Goal: Information Seeking & Learning: Learn about a topic

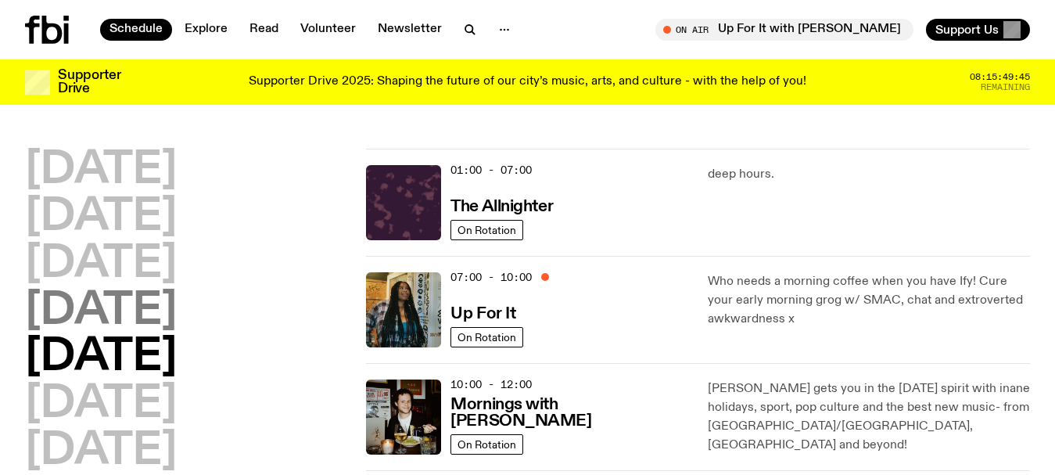
click at [113, 318] on h2 "[DATE]" at bounding box center [101, 311] width 152 height 44
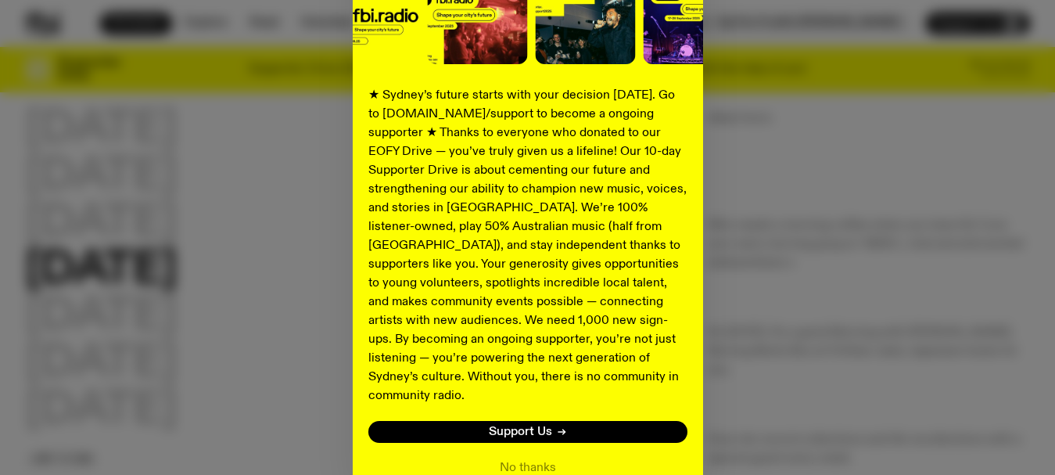
scroll to position [235, 0]
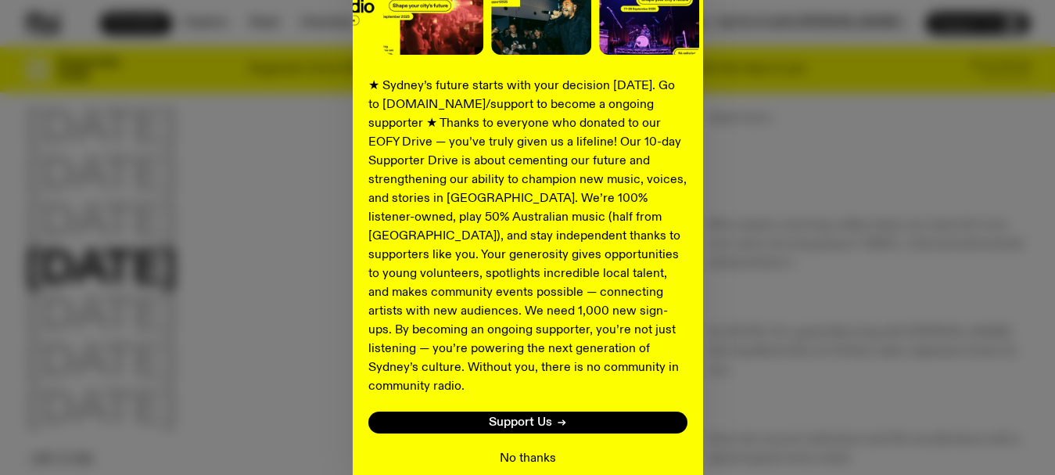
click at [526, 449] on button "No thanks" at bounding box center [528, 458] width 56 height 19
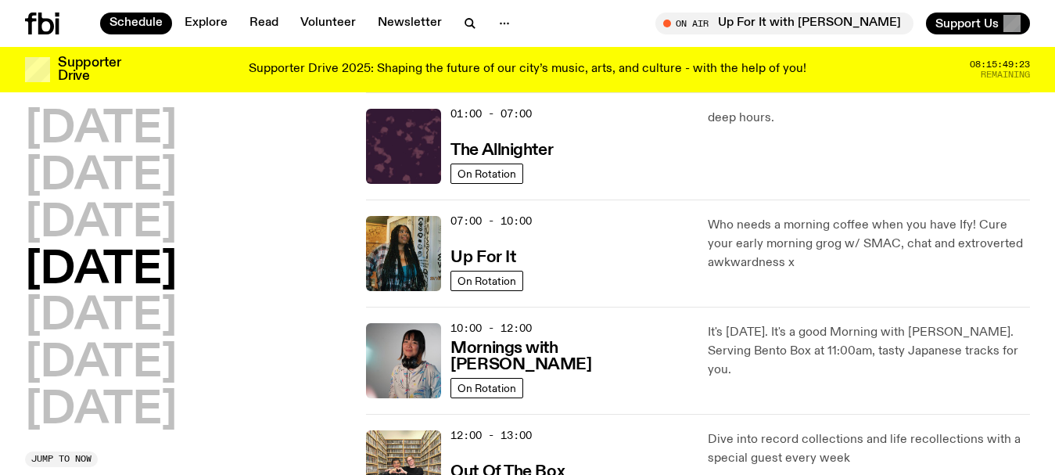
click at [137, 275] on h2 "[DATE]" at bounding box center [101, 271] width 152 height 44
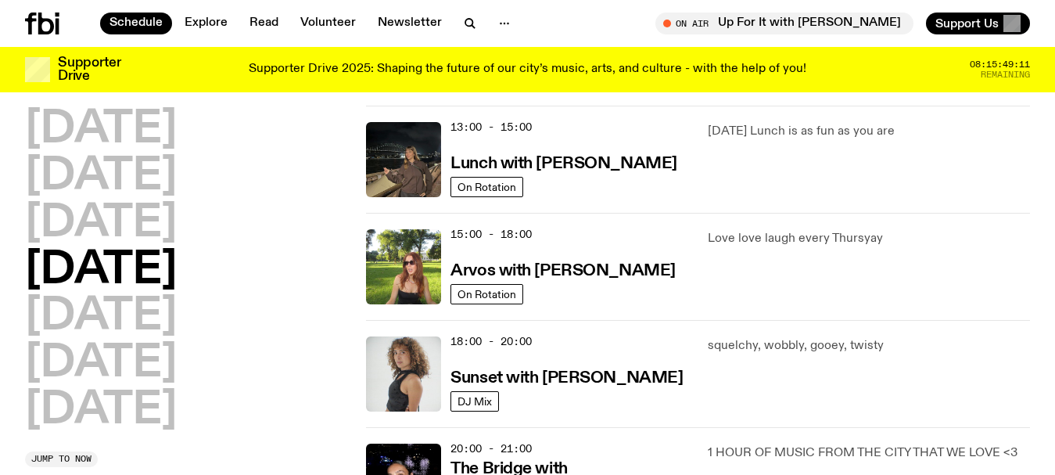
scroll to position [465, 0]
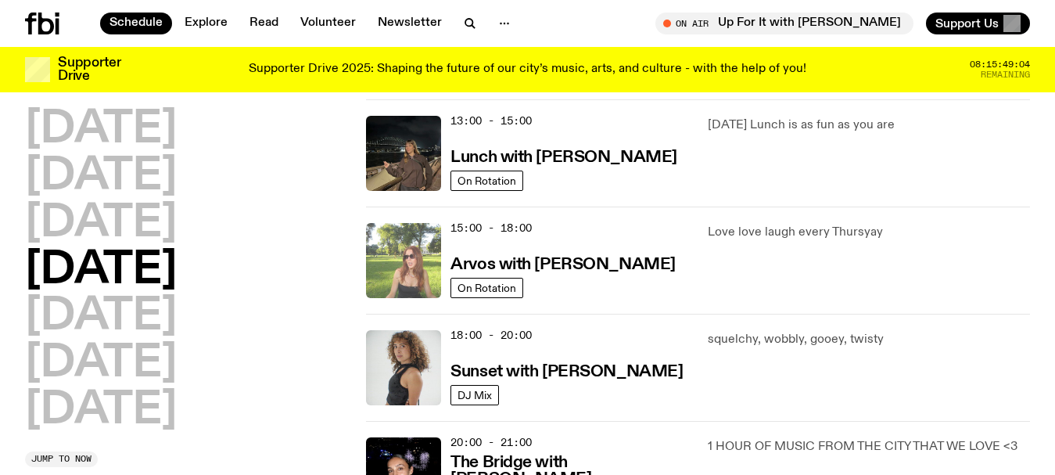
click at [420, 251] on img at bounding box center [403, 260] width 75 height 75
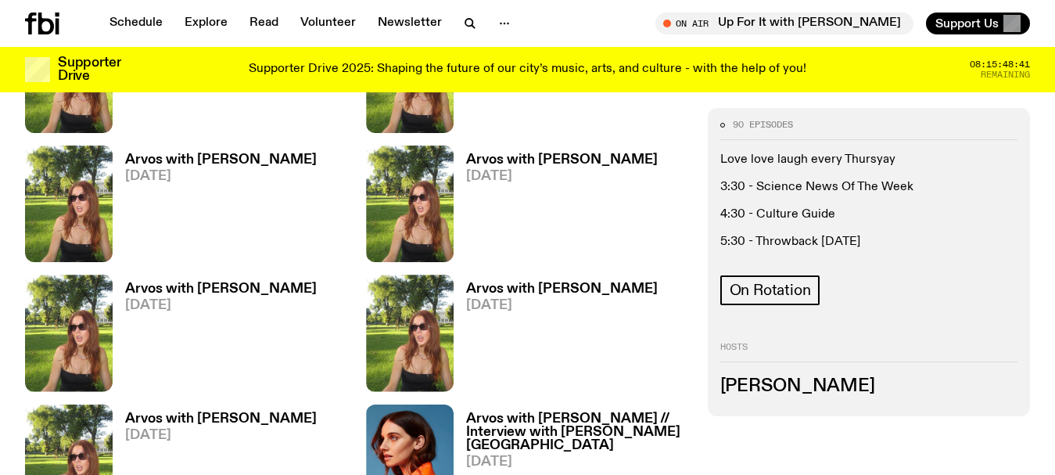
scroll to position [1794, 0]
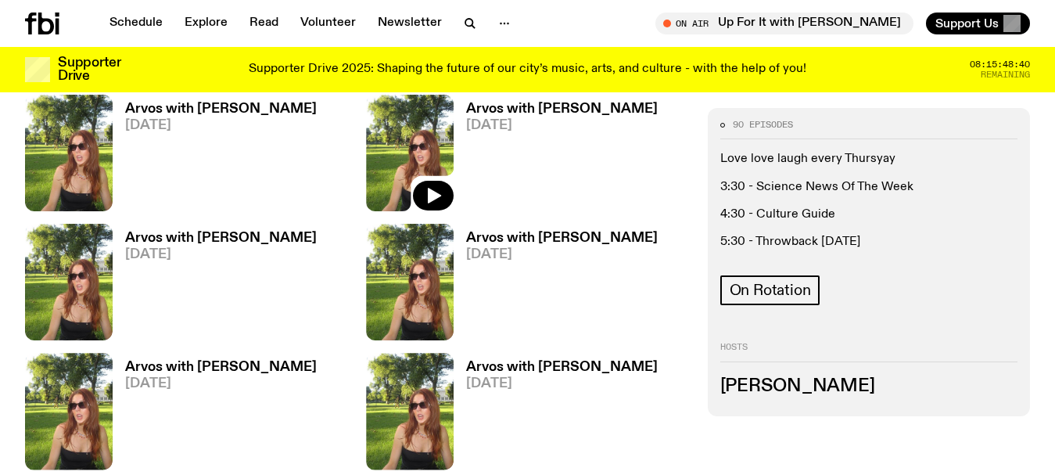
click at [442, 136] on img at bounding box center [410, 153] width 88 height 117
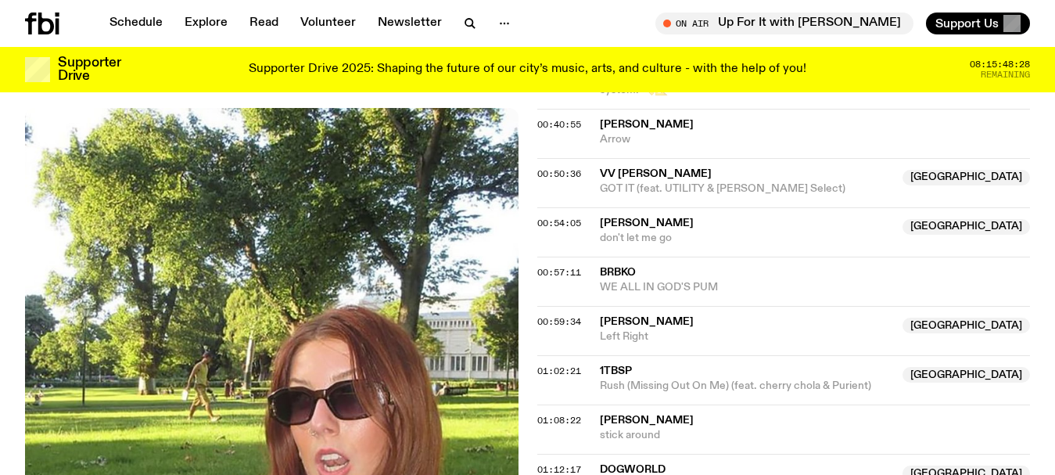
scroll to position [1596, 0]
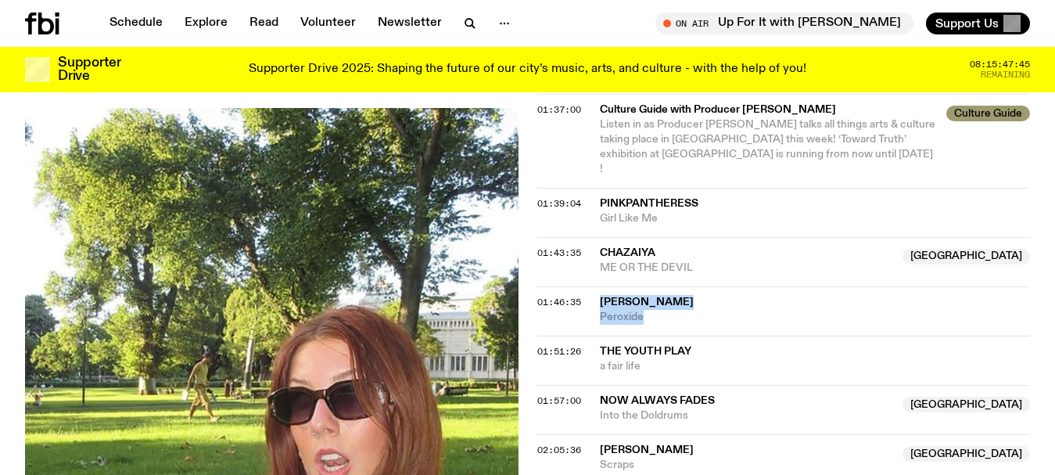
drag, startPoint x: 685, startPoint y: 285, endPoint x: 595, endPoint y: 272, distance: 90.8
click at [595, 286] on div "01:46:35 [PERSON_NAME][MEDICAL_DATA]" at bounding box center [784, 310] width 494 height 49
copy div "[PERSON_NAME][MEDICAL_DATA]"
drag, startPoint x: 681, startPoint y: 339, endPoint x: 591, endPoint y: 322, distance: 91.6
click at [591, 336] on div "01:51:26 The Youth Play a fair life" at bounding box center [784, 360] width 494 height 49
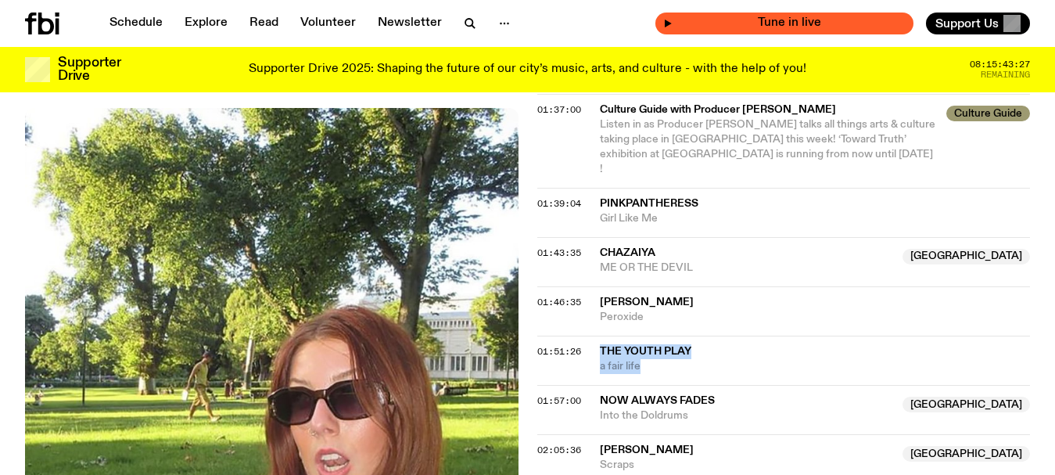
copy div "The Youth Play a fair life"
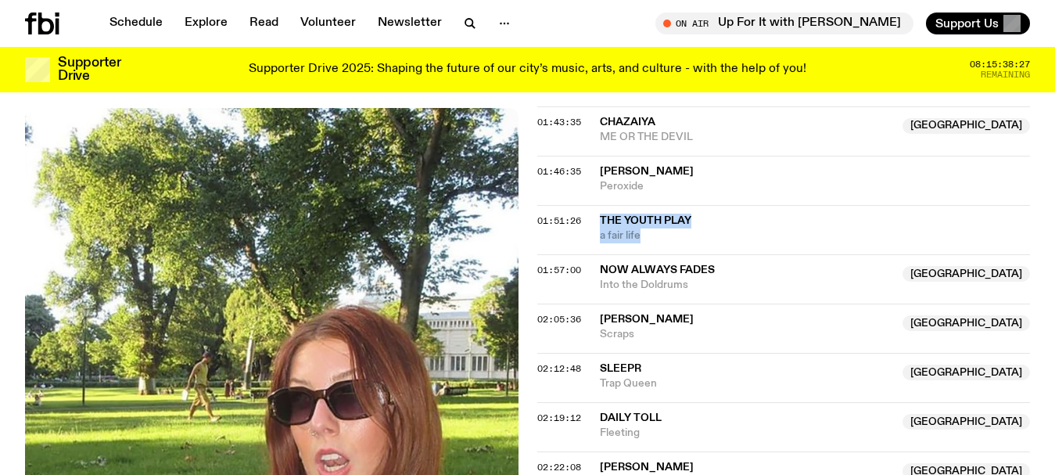
scroll to position [1753, 0]
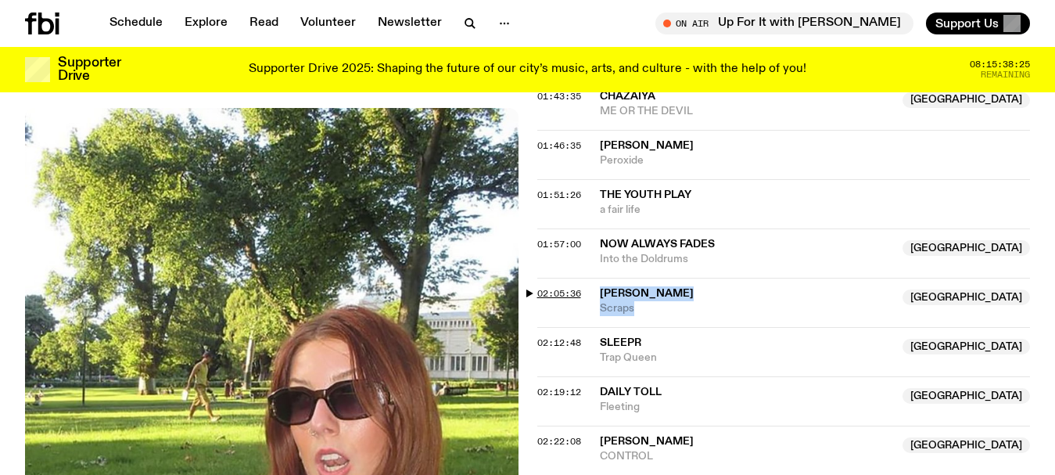
drag, startPoint x: 657, startPoint y: 277, endPoint x: 580, endPoint y: 268, distance: 77.9
click at [580, 278] on div "02:05:36 [PERSON_NAME] NSW Scraps [GEOGRAPHIC_DATA]" at bounding box center [784, 302] width 494 height 49
click at [657, 301] on span "Scraps" at bounding box center [747, 308] width 294 height 15
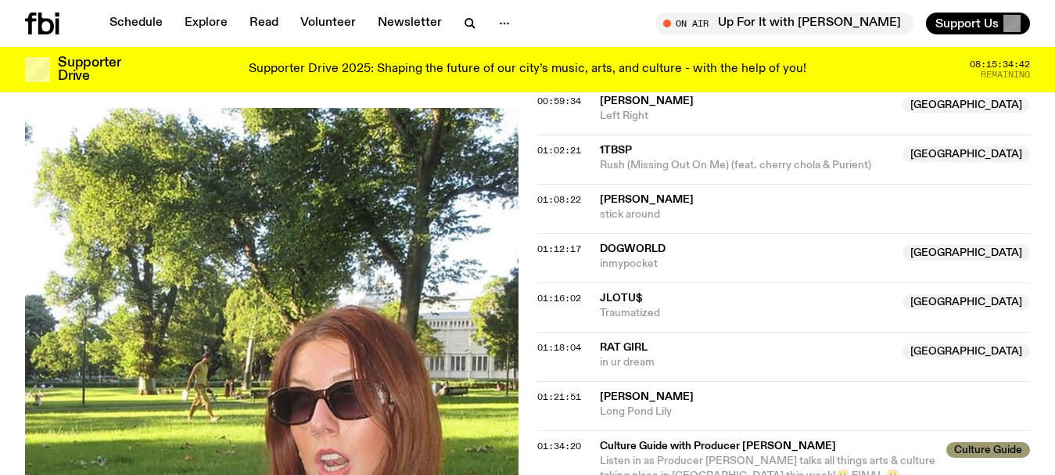
scroll to position [1127, 0]
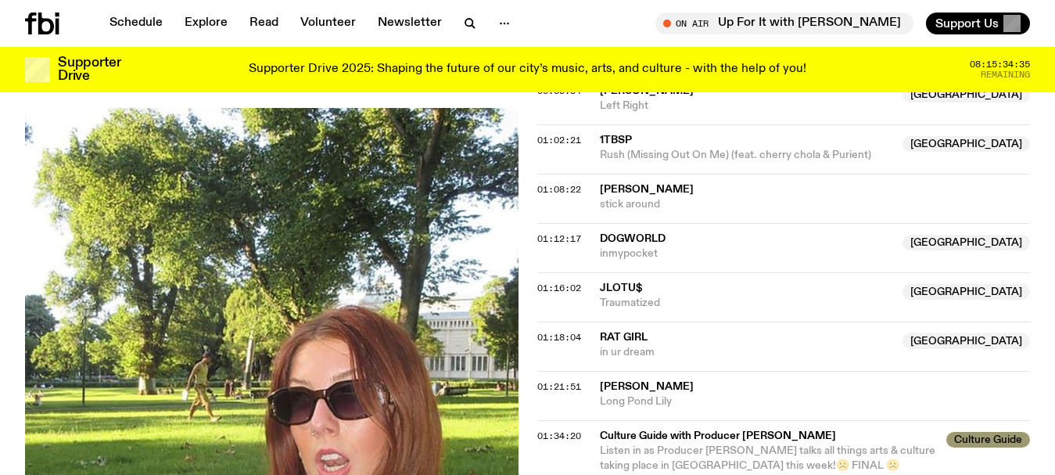
click at [0, 223] on div "Aired on [DATE] 10:30am On Rotation Love love laugh every Thursyay 3:30 - Scien…" at bounding box center [527, 399] width 1055 height 2448
click at [0, 189] on div "Aired on [DATE] 10:30am On Rotation Love love laugh every Thursyay 3:30 - Scien…" at bounding box center [527, 399] width 1055 height 2448
click at [124, 20] on link "Schedule" at bounding box center [136, 24] width 72 height 22
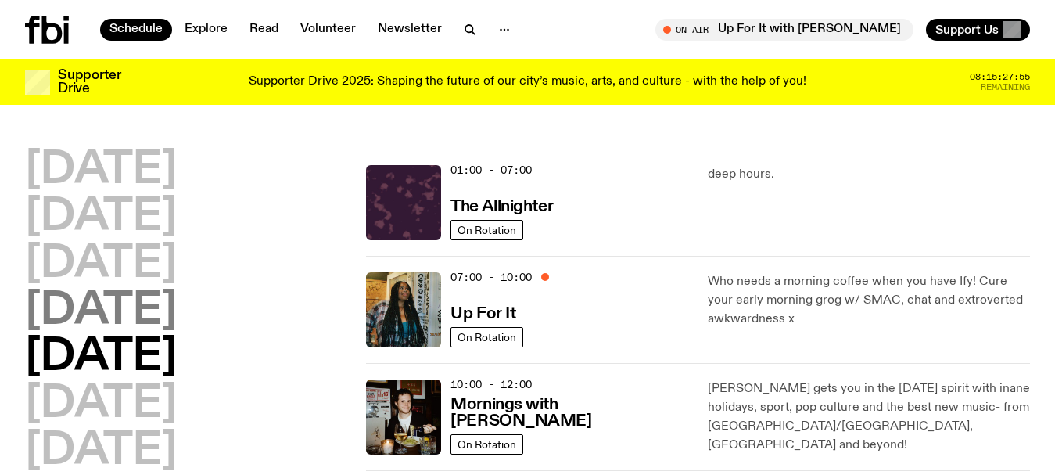
click at [111, 326] on h2 "[DATE]" at bounding box center [101, 311] width 152 height 44
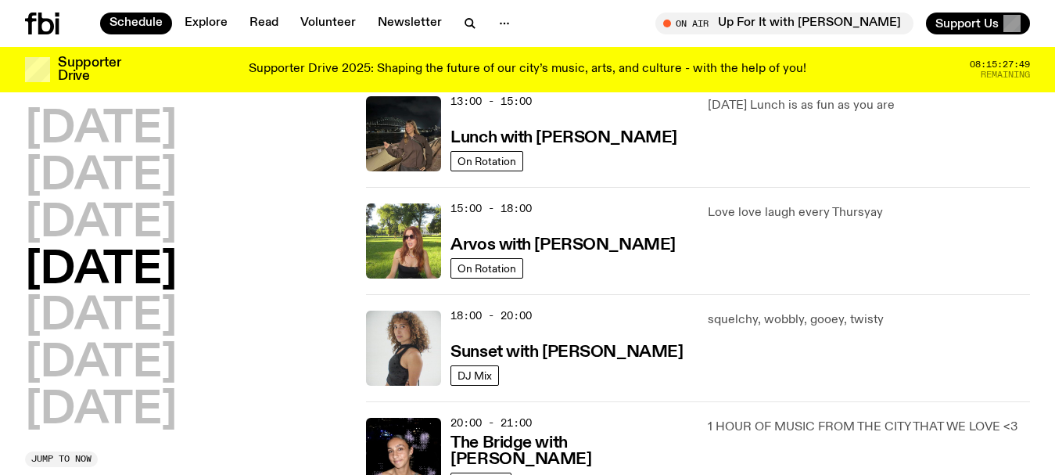
scroll to position [513, 0]
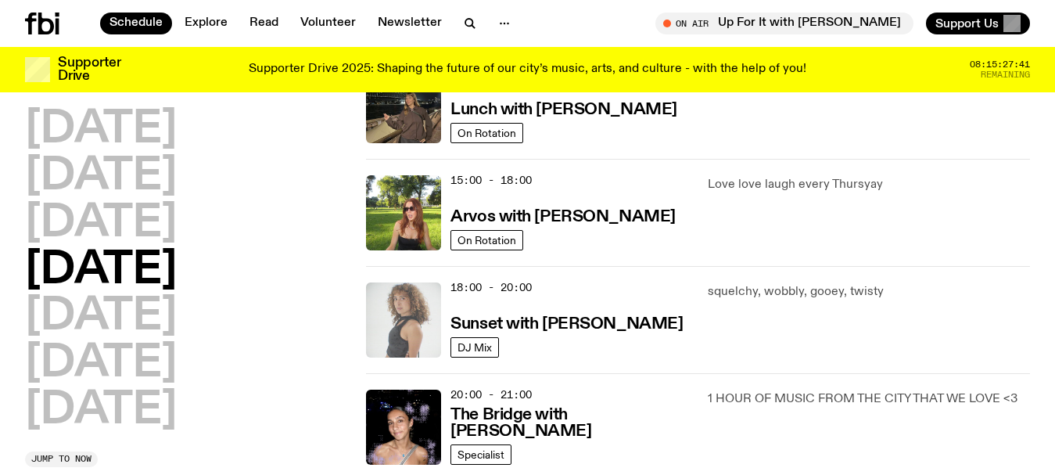
click at [422, 311] on img at bounding box center [403, 319] width 75 height 75
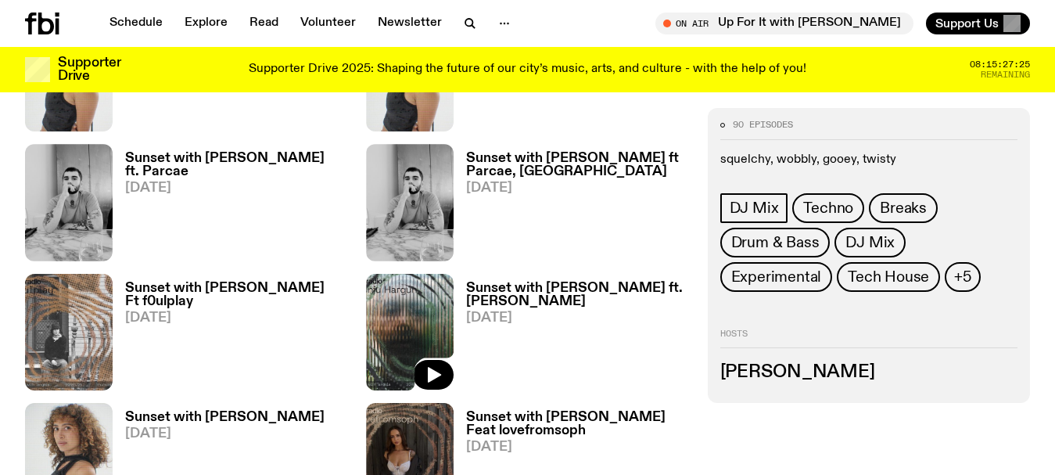
scroll to position [1712, 0]
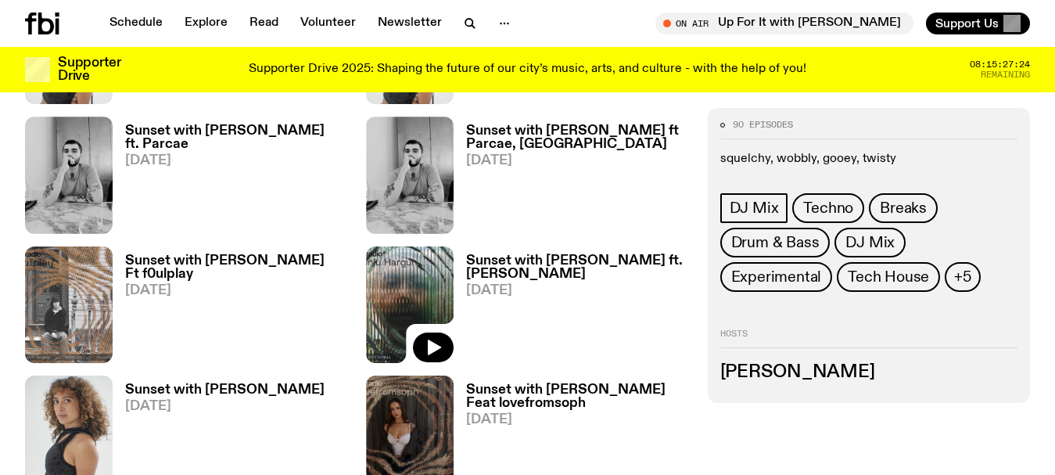
click at [403, 246] on img at bounding box center [410, 304] width 88 height 117
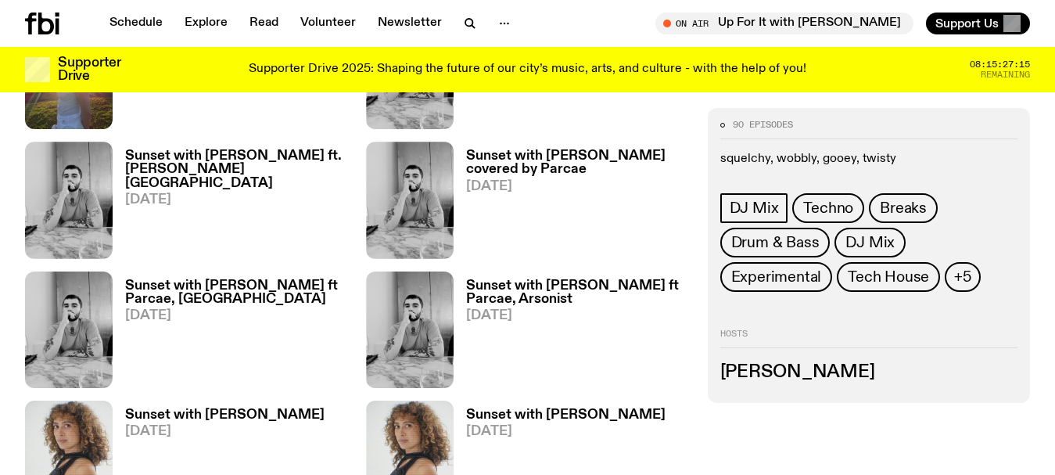
scroll to position [1152, 0]
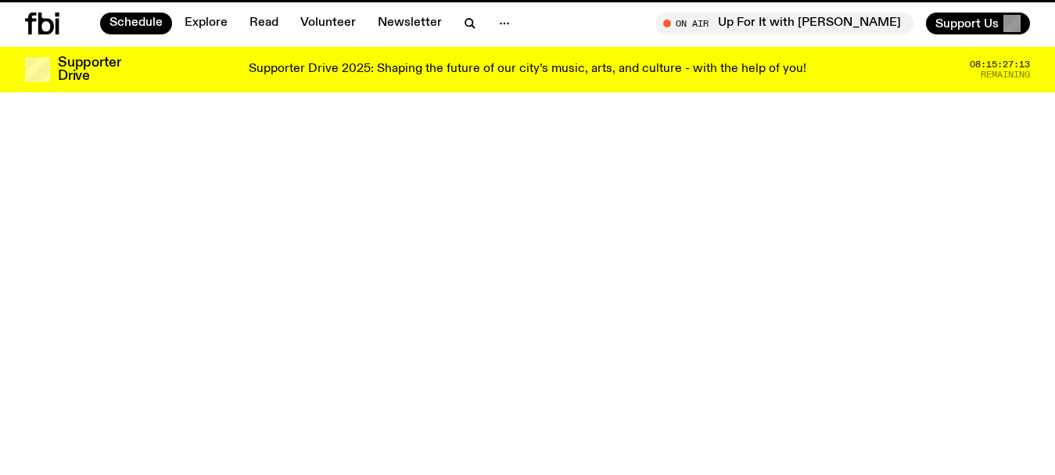
scroll to position [513, 0]
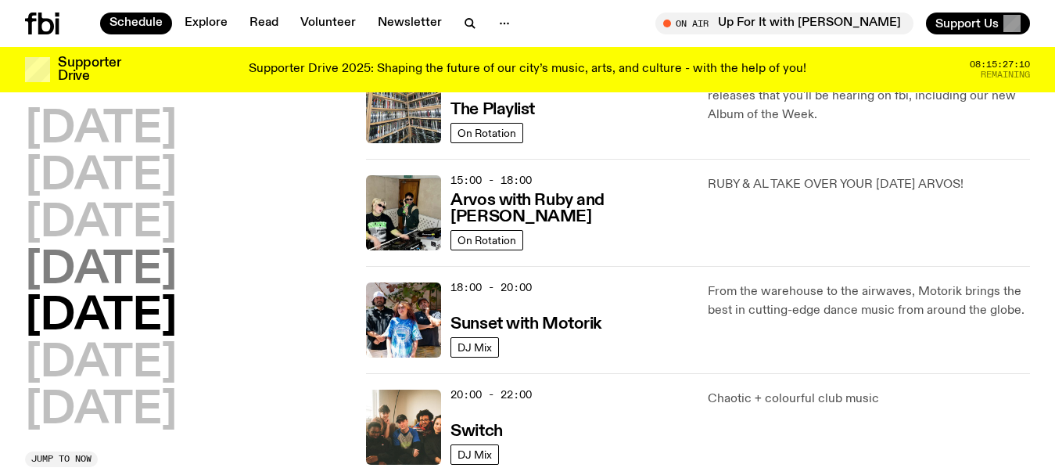
click at [171, 270] on h2 "[DATE]" at bounding box center [101, 271] width 152 height 44
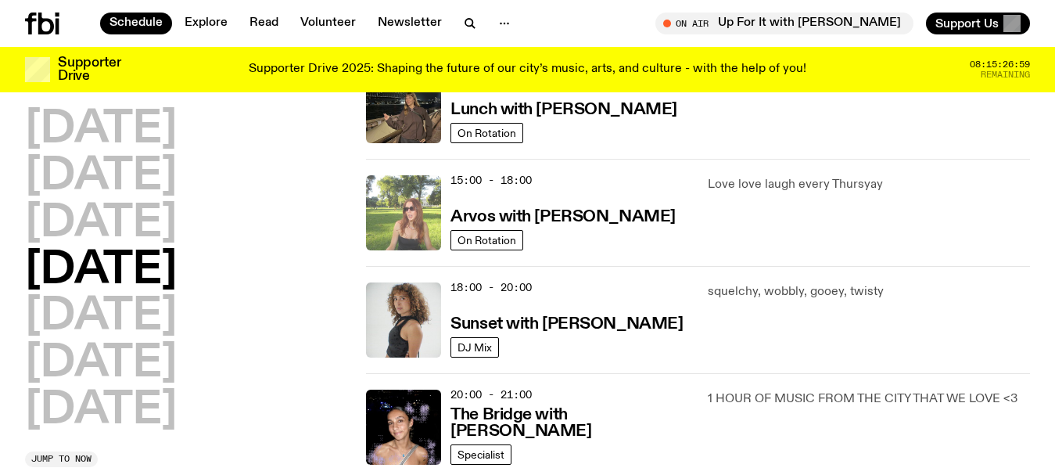
click at [402, 206] on img at bounding box center [403, 212] width 75 height 75
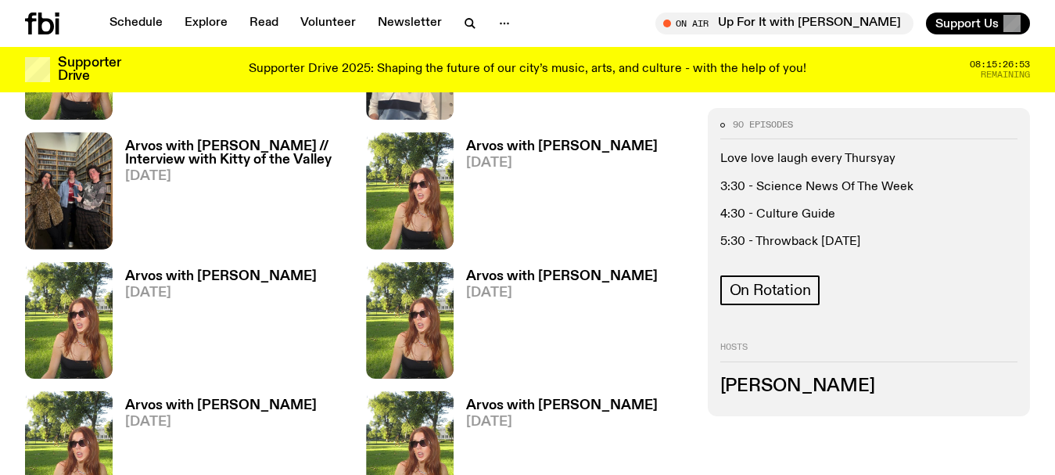
scroll to position [1637, 0]
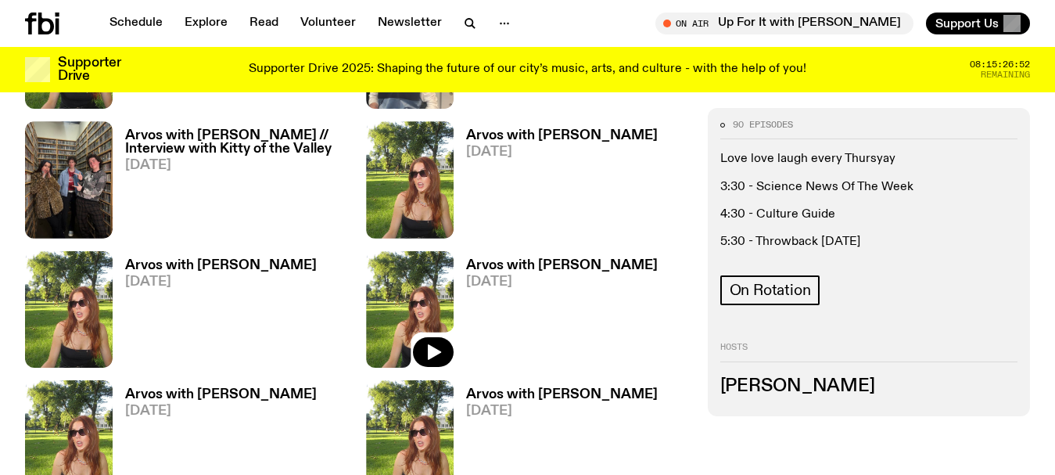
click at [418, 280] on img at bounding box center [410, 309] width 88 height 117
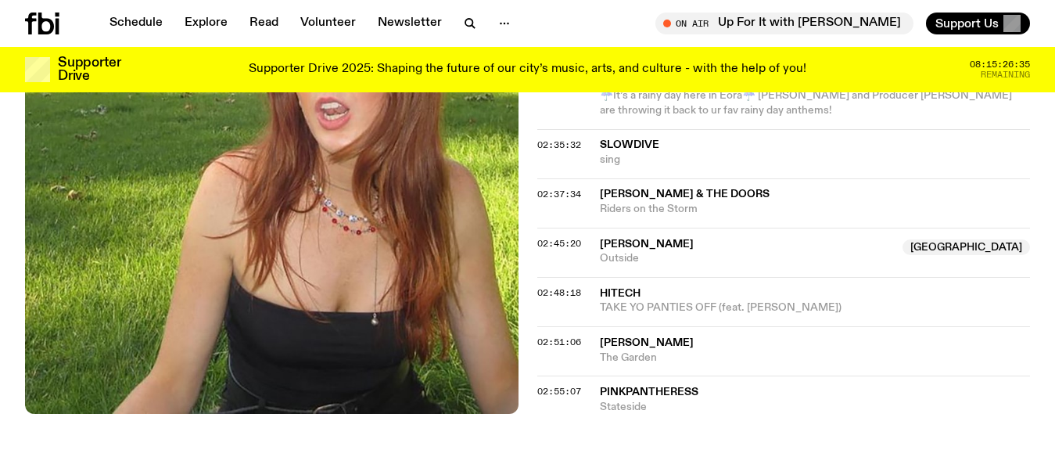
scroll to position [2252, 0]
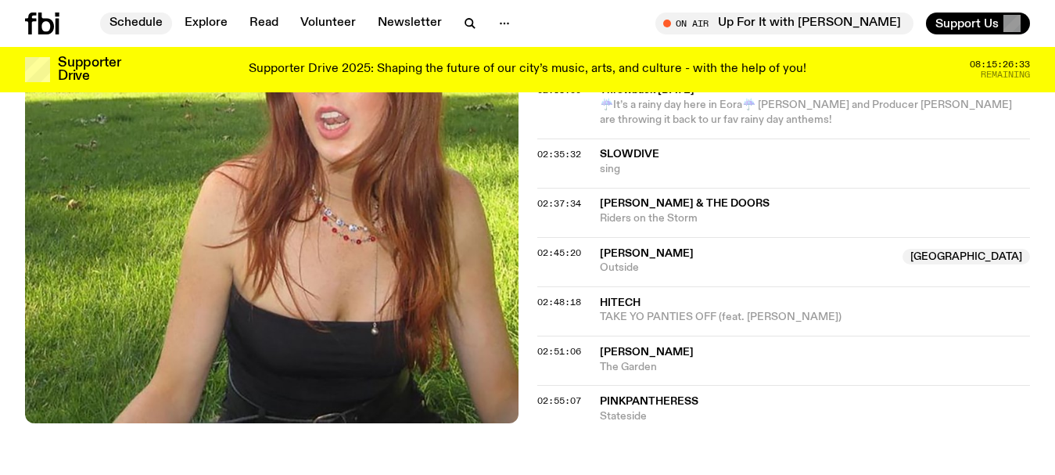
click at [127, 21] on link "Schedule" at bounding box center [136, 24] width 72 height 22
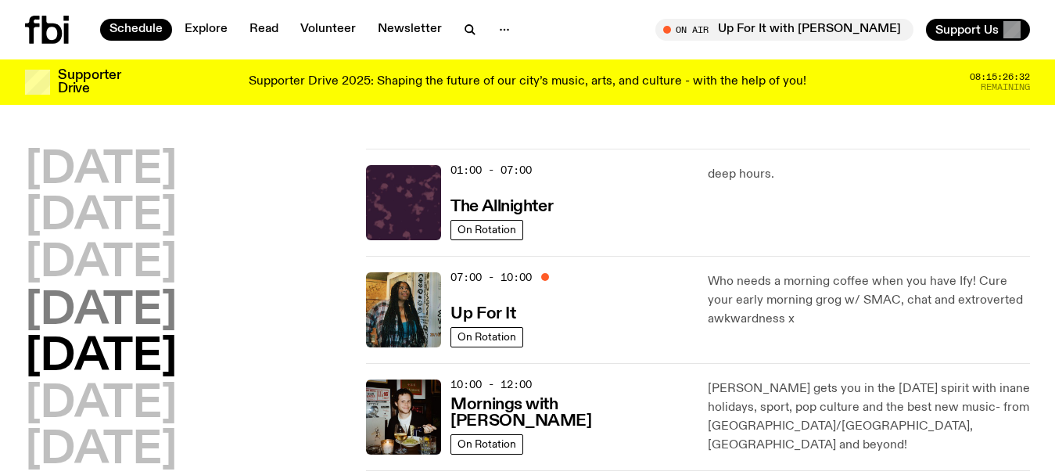
click at [149, 303] on h2 "[DATE]" at bounding box center [101, 311] width 152 height 44
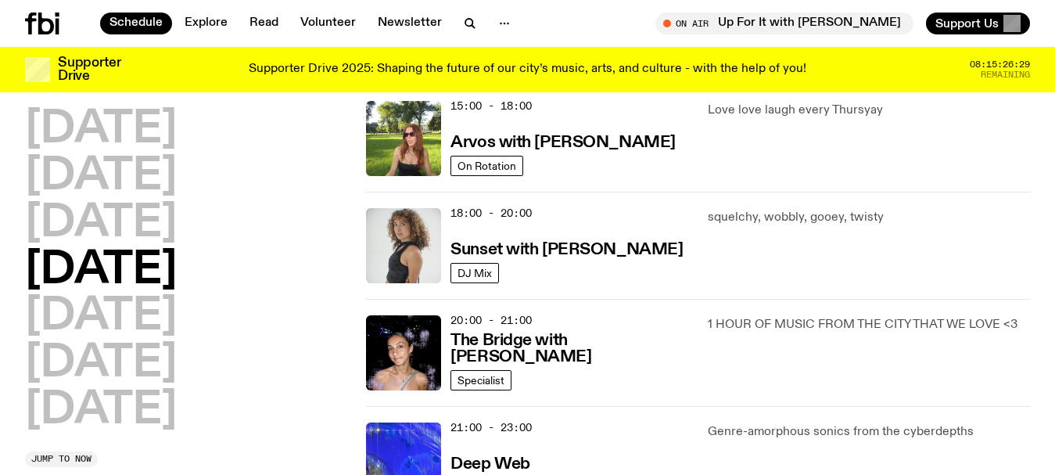
scroll to position [591, 0]
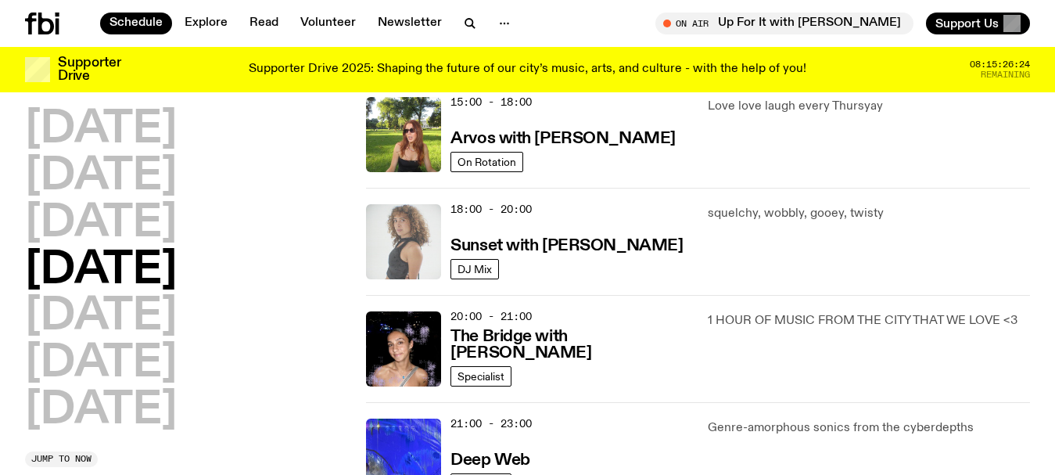
click at [412, 238] on img at bounding box center [403, 241] width 75 height 75
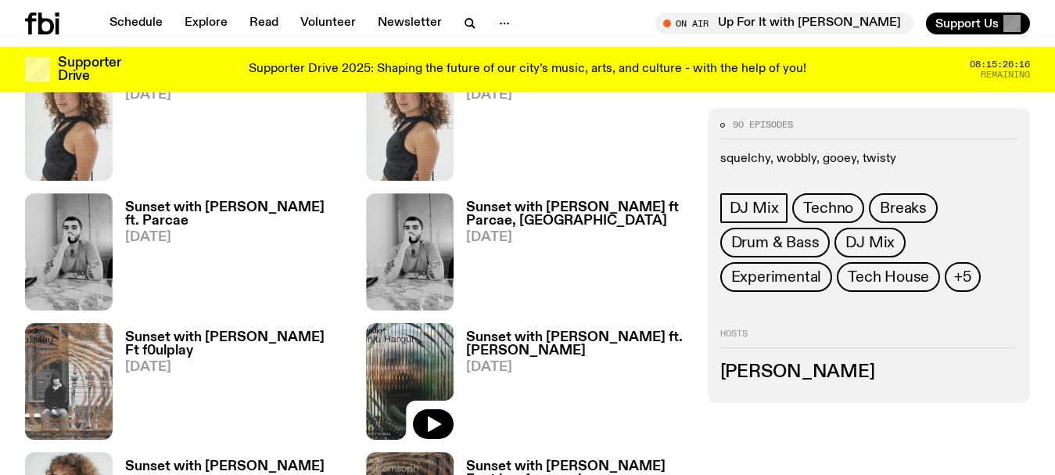
scroll to position [1714, 0]
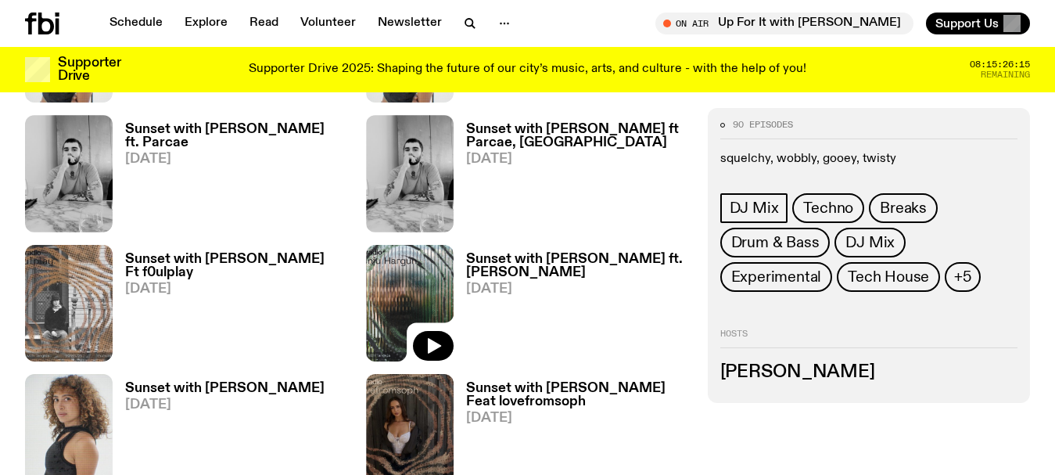
click at [379, 245] on img at bounding box center [410, 303] width 88 height 117
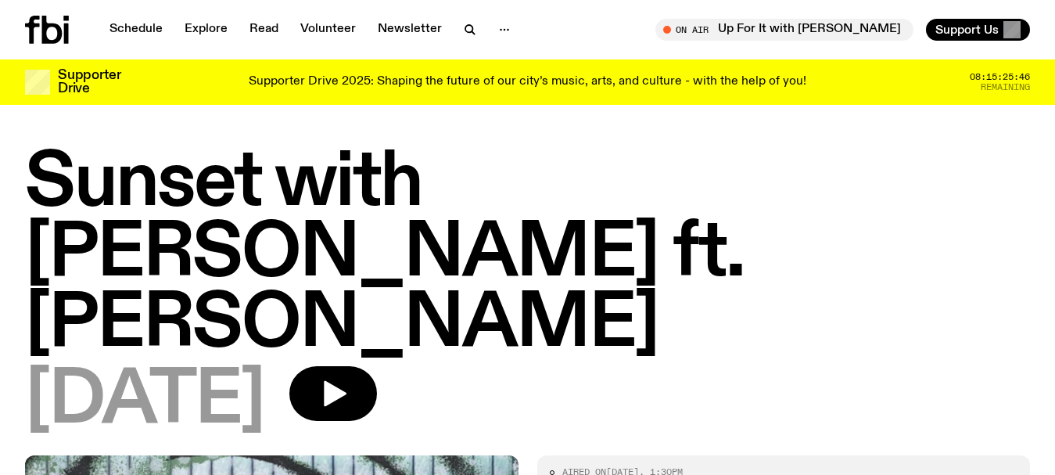
click at [139, 27] on link "Schedule" at bounding box center [136, 30] width 72 height 22
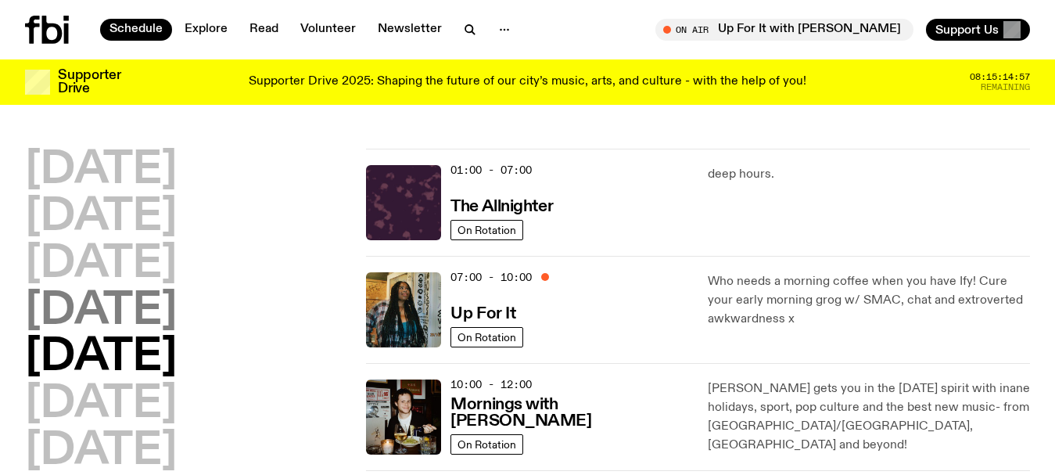
click at [107, 311] on h2 "[DATE]" at bounding box center [101, 311] width 152 height 44
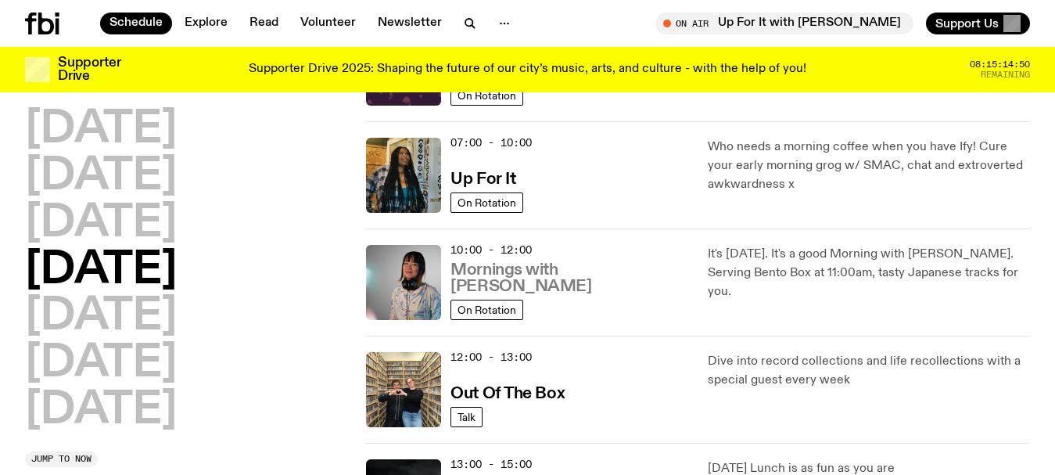
scroll to position [200, 0]
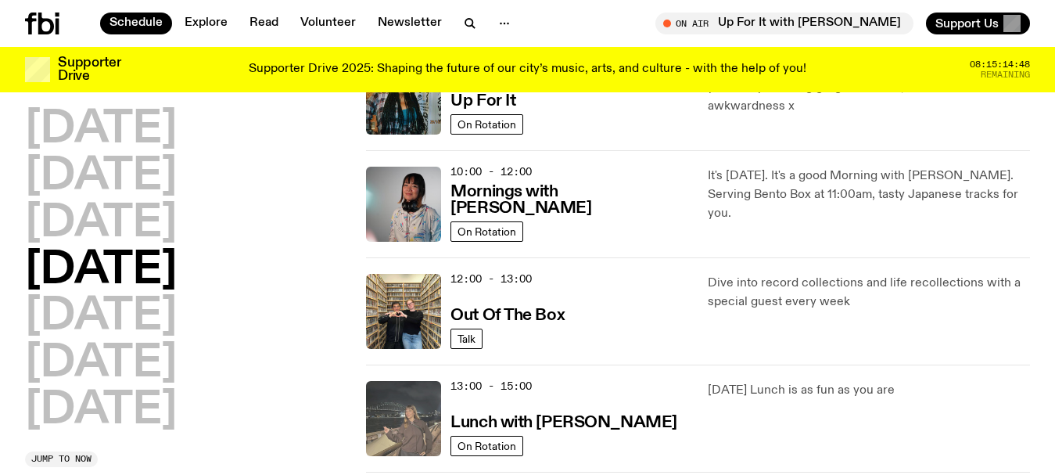
click at [409, 397] on img at bounding box center [403, 418] width 75 height 75
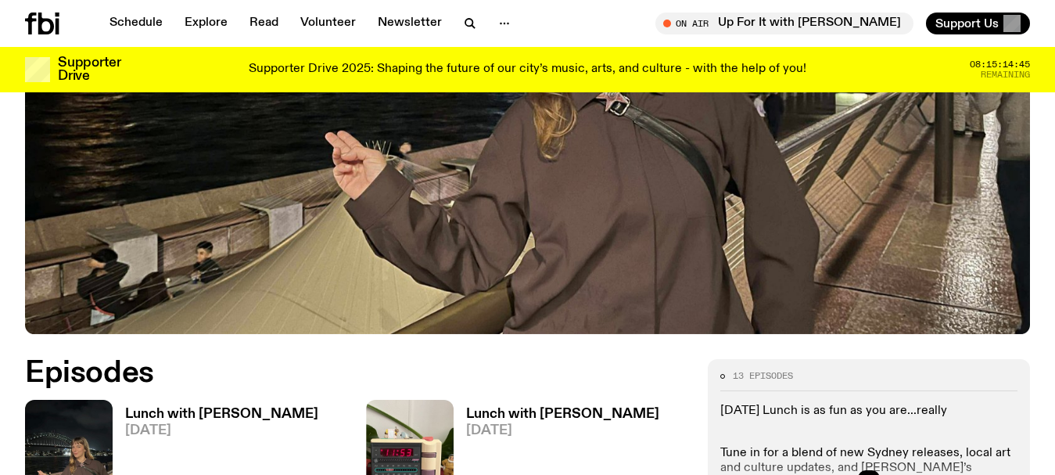
scroll to position [542, 0]
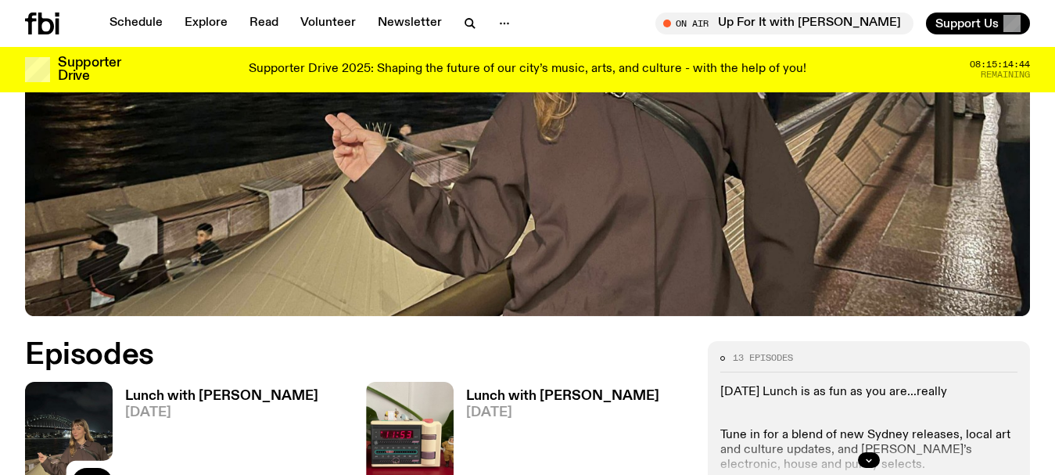
click at [97, 382] on img at bounding box center [69, 440] width 88 height 117
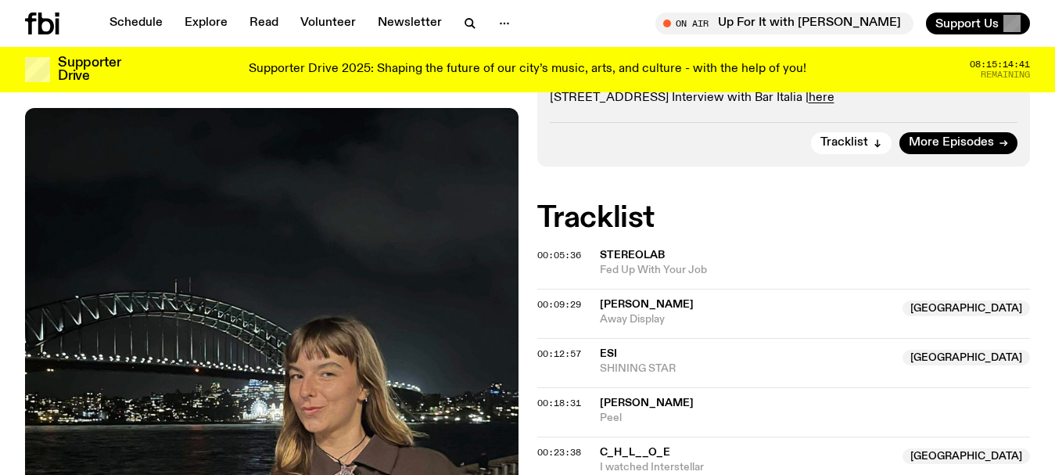
scroll to position [544, 0]
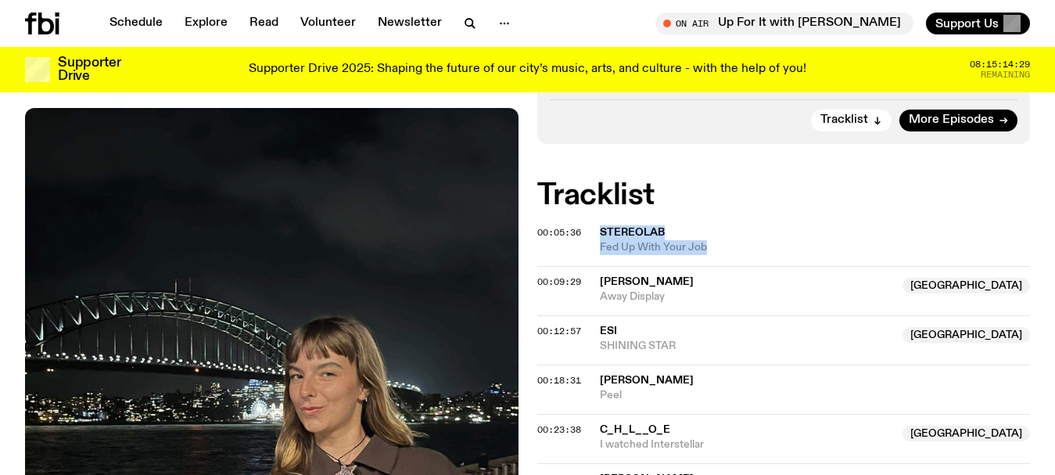
drag, startPoint x: 717, startPoint y: 177, endPoint x: 601, endPoint y: 159, distance: 117.2
click at [601, 225] on div "Stereolab Fed Up With Your Job" at bounding box center [815, 240] width 431 height 30
copy div "Stereolab Fed Up With Your Job"
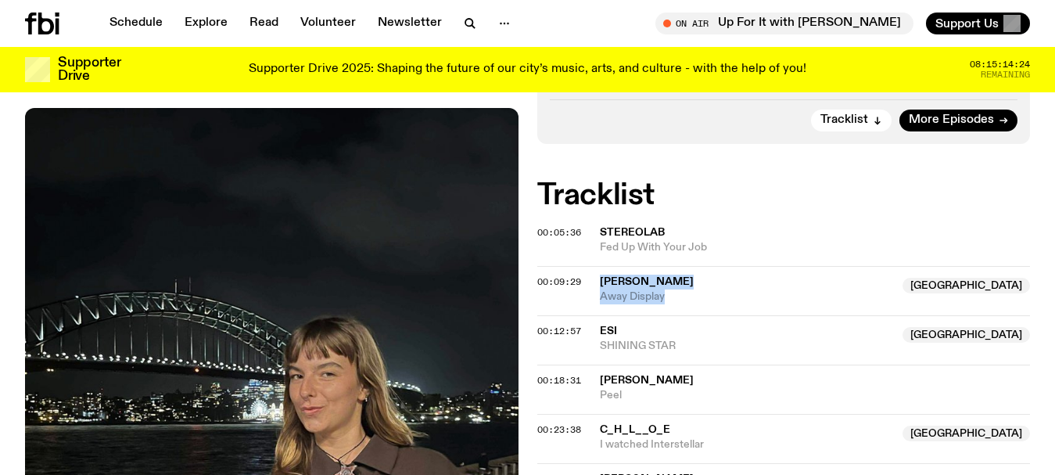
drag, startPoint x: 676, startPoint y: 230, endPoint x: 595, endPoint y: 209, distance: 83.3
click at [595, 266] on div "00:09:29 [PERSON_NAME] NSW Away Display [GEOGRAPHIC_DATA]" at bounding box center [784, 290] width 494 height 49
copy div "[PERSON_NAME] NSW Away Display"
click at [733, 240] on span "Fed Up With Your Job" at bounding box center [815, 247] width 431 height 15
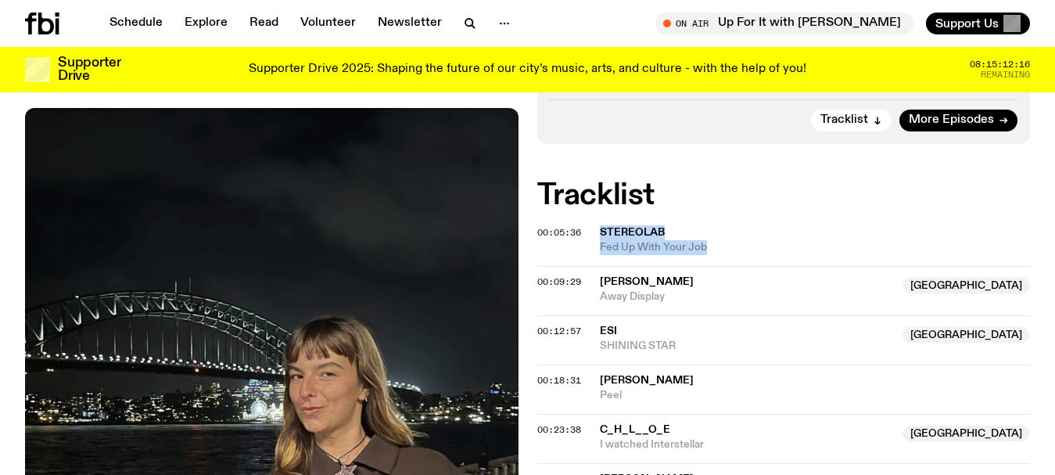
drag, startPoint x: 713, startPoint y: 179, endPoint x: 596, endPoint y: 159, distance: 119.1
click at [596, 228] on div "00:05:36 Stereolab Fed Up With Your Job" at bounding box center [784, 247] width 494 height 38
copy div "Stereolab Fed Up With Your Job"
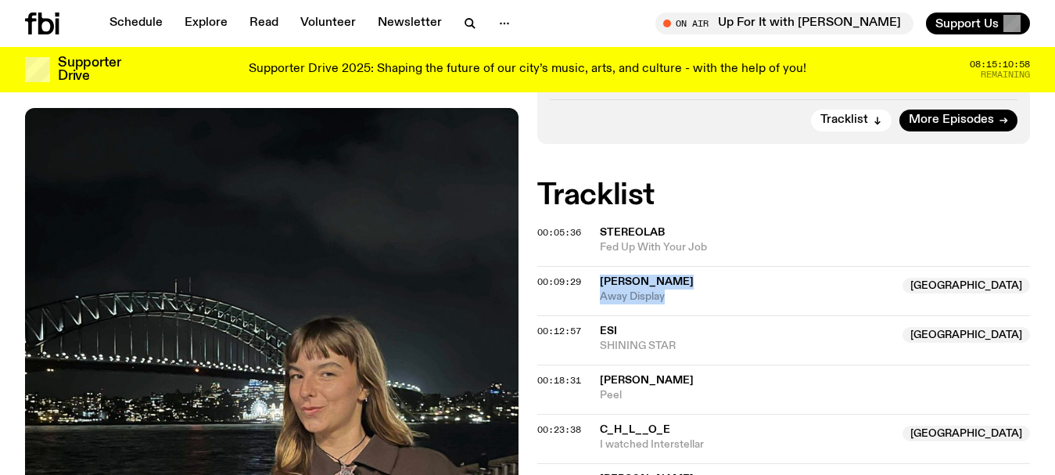
drag, startPoint x: 687, startPoint y: 229, endPoint x: 591, endPoint y: 212, distance: 97.7
click at [591, 266] on div "00:09:29 [PERSON_NAME] NSW Away Display [GEOGRAPHIC_DATA]" at bounding box center [784, 290] width 494 height 49
copy div "[PERSON_NAME] NSW Away Display"
click at [141, 24] on link "Schedule" at bounding box center [136, 24] width 72 height 22
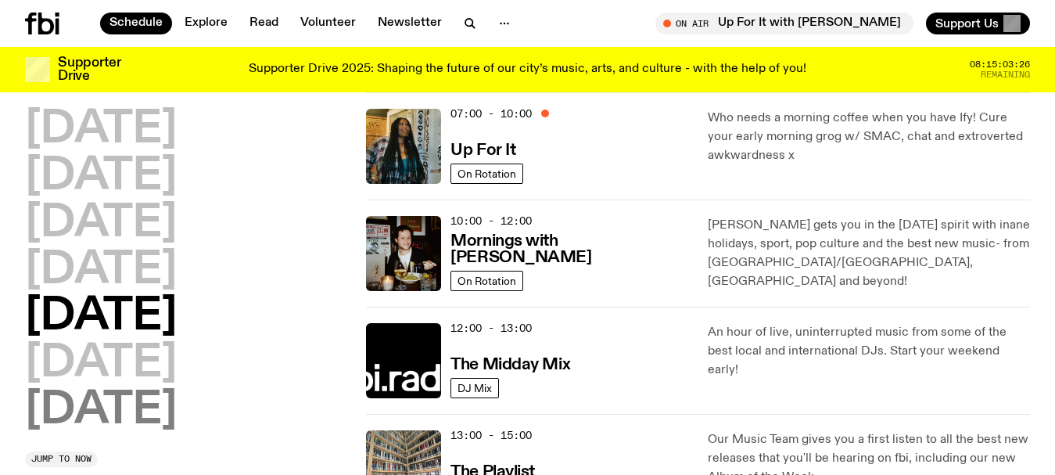
click at [121, 403] on h2 "[DATE]" at bounding box center [101, 411] width 152 height 44
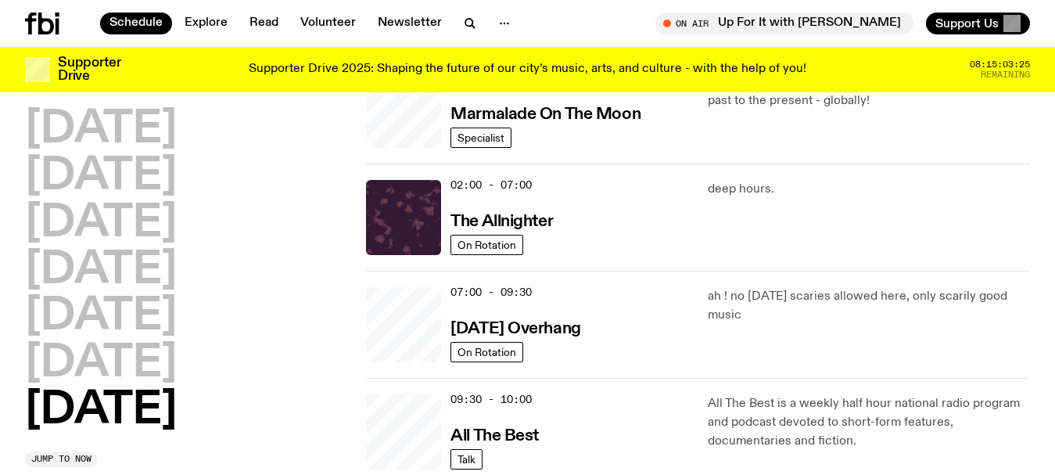
scroll to position [44, 0]
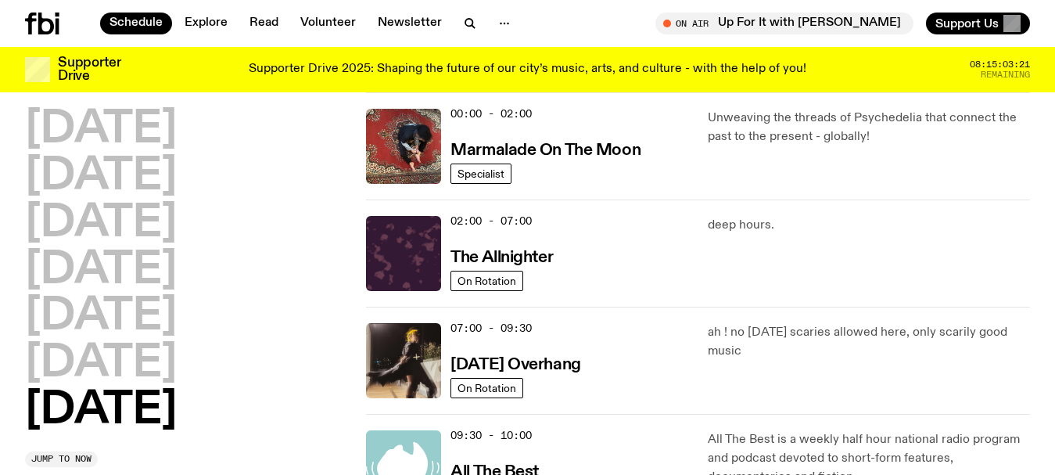
click at [97, 408] on h2 "[DATE]" at bounding box center [101, 411] width 152 height 44
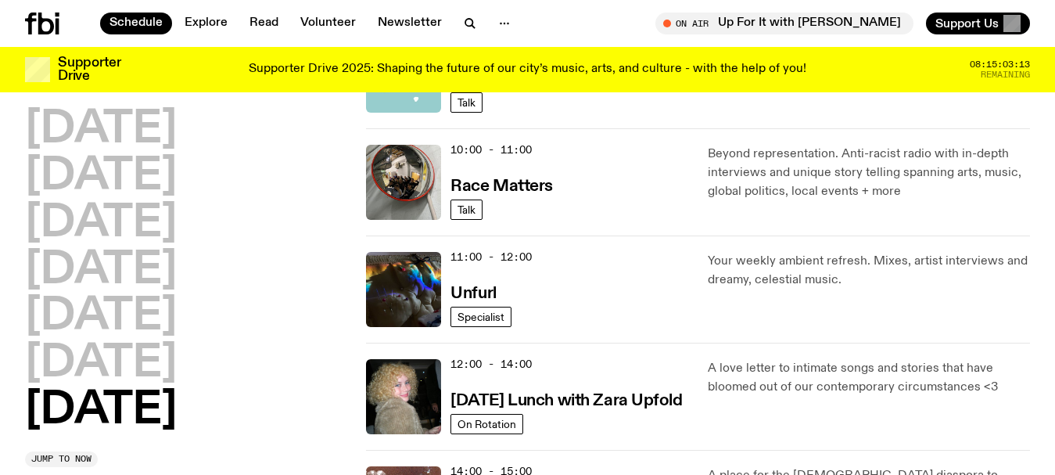
scroll to position [542, 0]
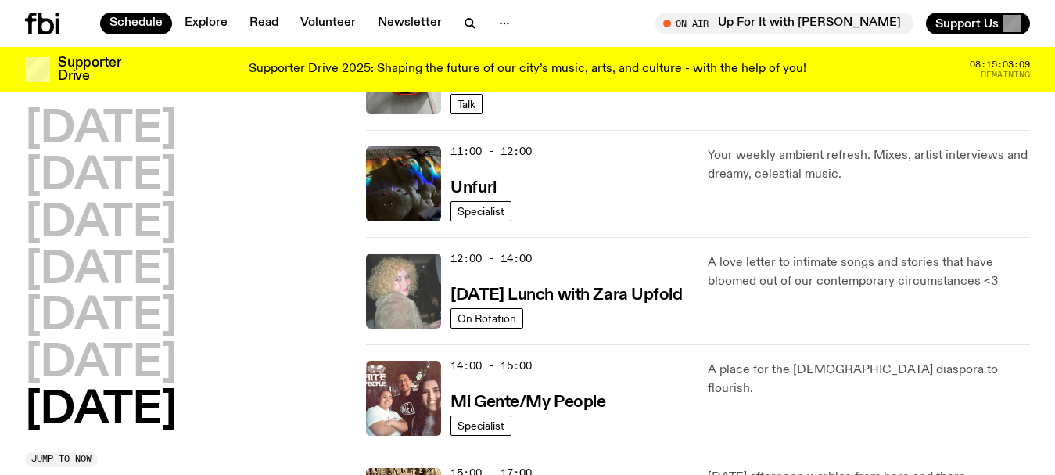
click at [422, 281] on img at bounding box center [403, 290] width 75 height 75
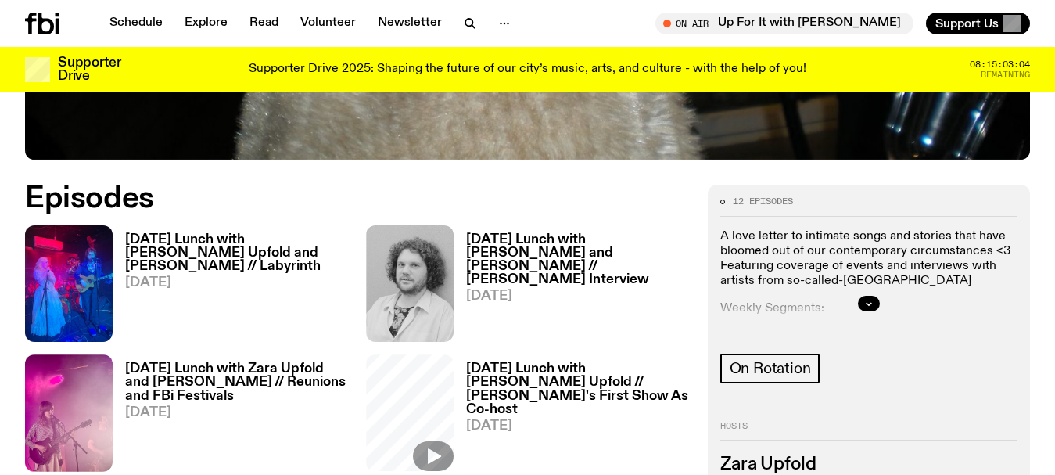
scroll to position [777, 0]
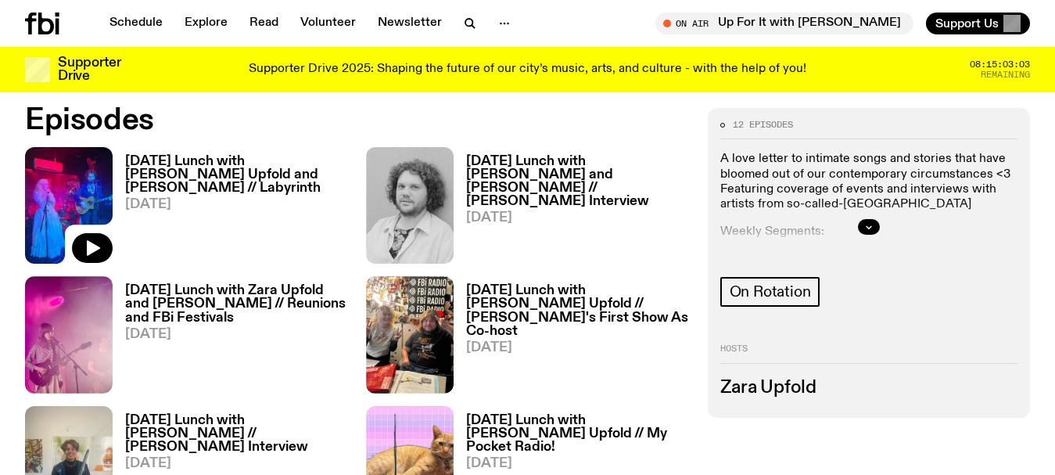
click at [50, 206] on img at bounding box center [69, 205] width 88 height 117
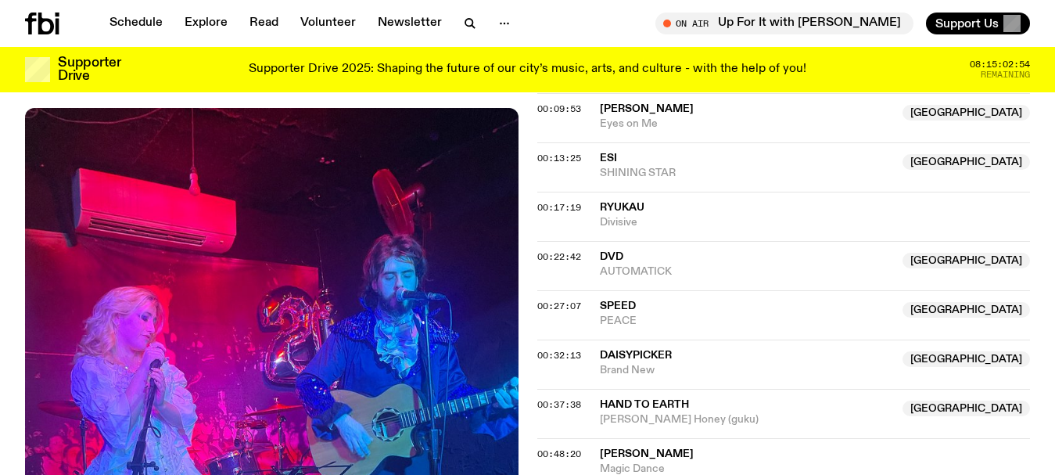
scroll to position [1558, 0]
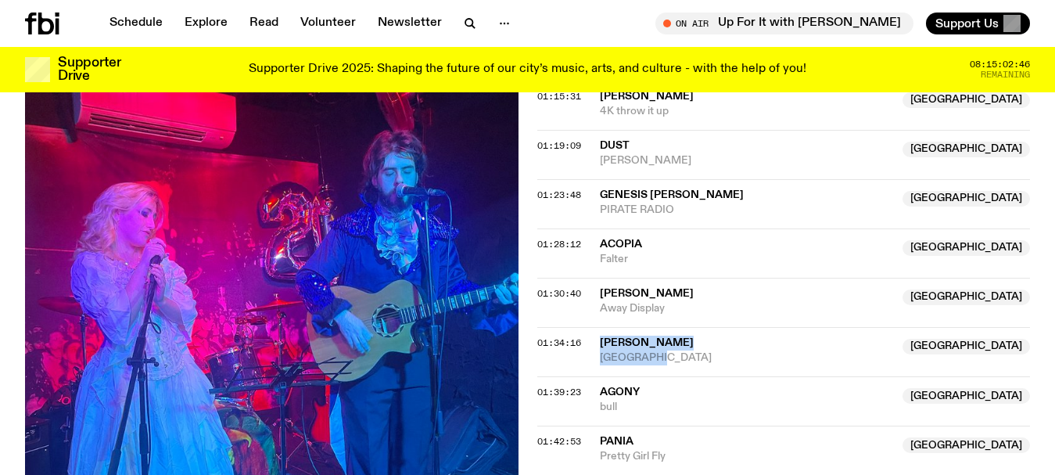
drag, startPoint x: 668, startPoint y: 289, endPoint x: 587, endPoint y: 271, distance: 83.5
click at [587, 327] on div "01:34:16 [PERSON_NAME] [GEOGRAPHIC_DATA] [GEOGRAPHIC_DATA] [GEOGRAPHIC_DATA]" at bounding box center [784, 351] width 494 height 49
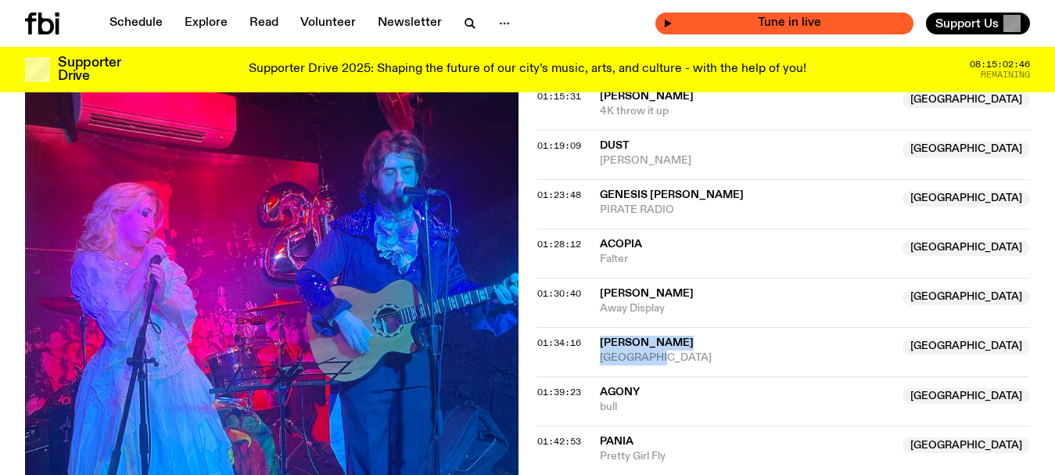
copy div "[PERSON_NAME] NSW [GEOGRAPHIC_DATA]"
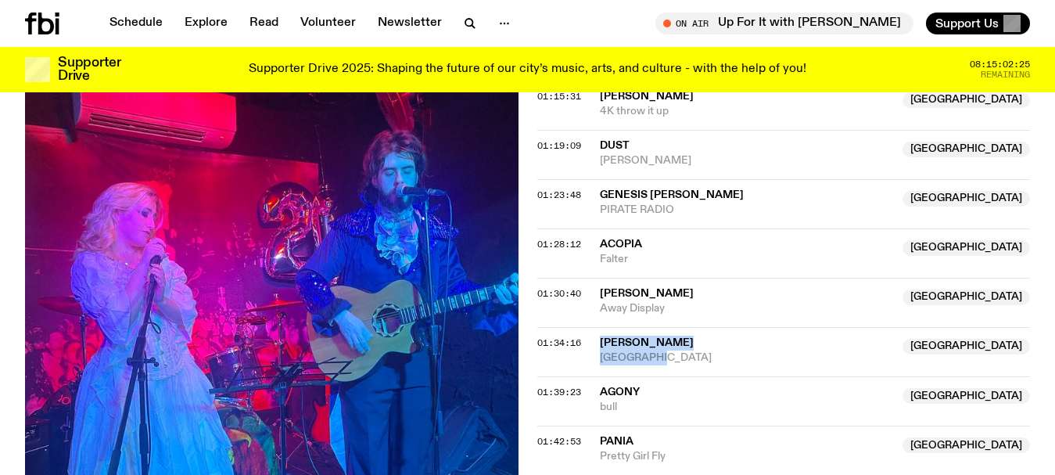
click at [689, 350] on span "[GEOGRAPHIC_DATA]" at bounding box center [747, 357] width 294 height 15
click at [137, 20] on link "Schedule" at bounding box center [136, 24] width 72 height 22
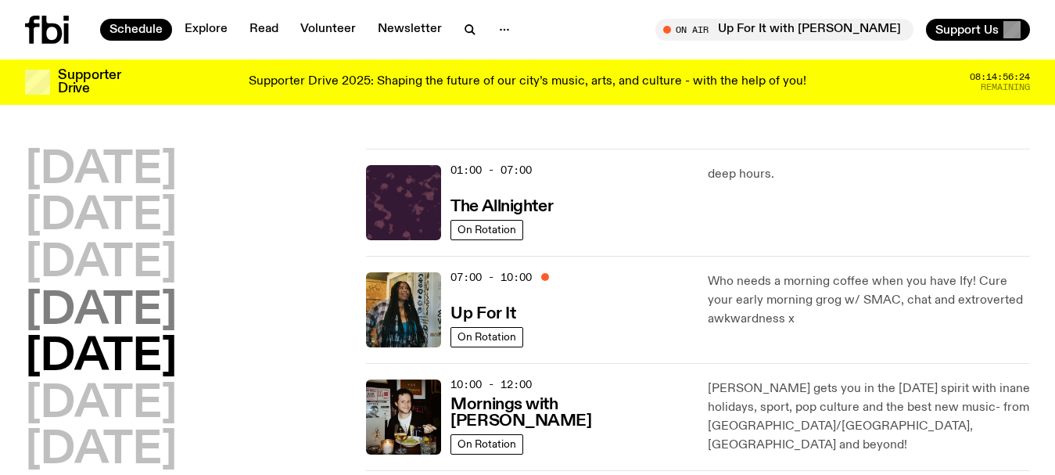
click at [129, 311] on h2 "[DATE]" at bounding box center [101, 311] width 152 height 44
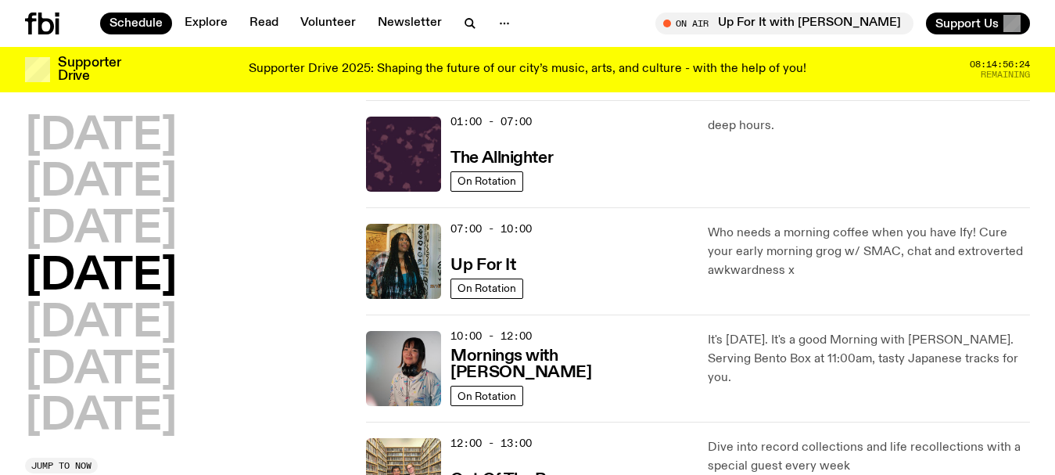
scroll to position [44, 0]
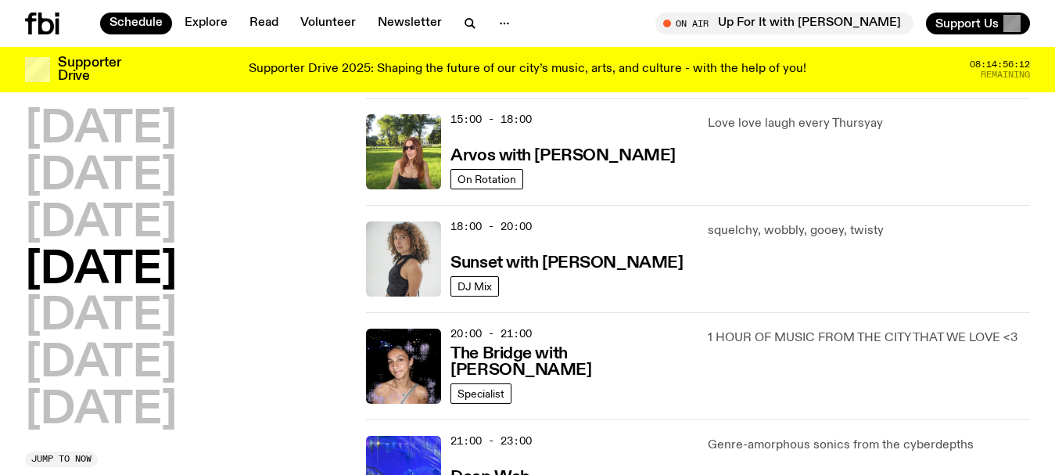
scroll to position [670, 0]
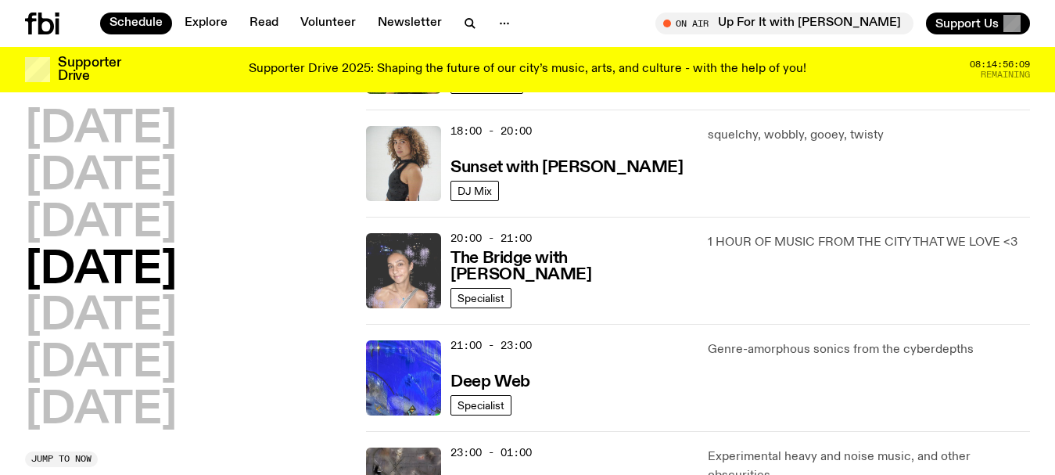
click at [422, 273] on img at bounding box center [403, 270] width 75 height 75
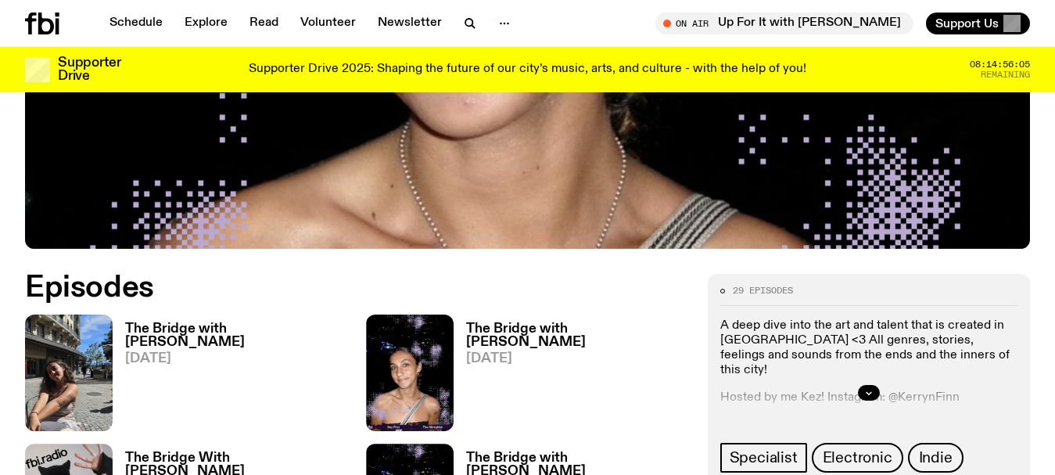
scroll to position [620, 0]
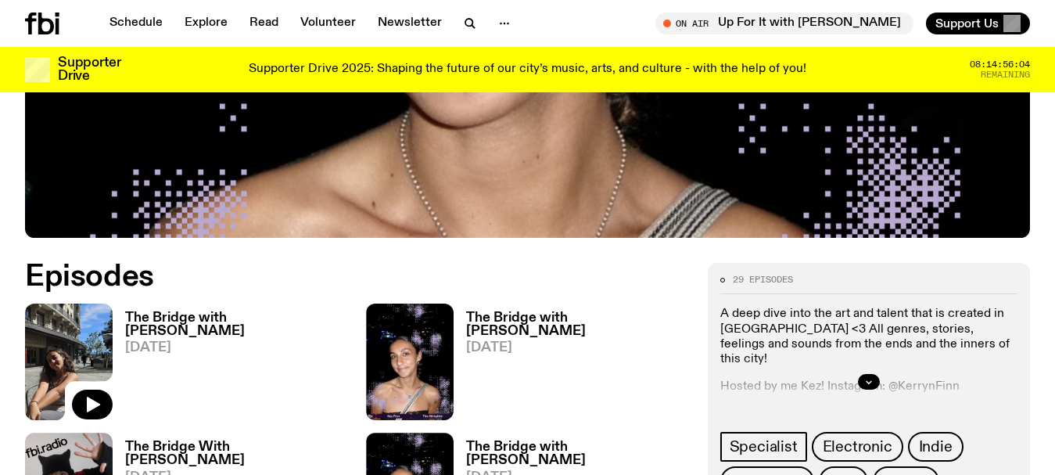
click at [75, 303] on img at bounding box center [69, 361] width 88 height 117
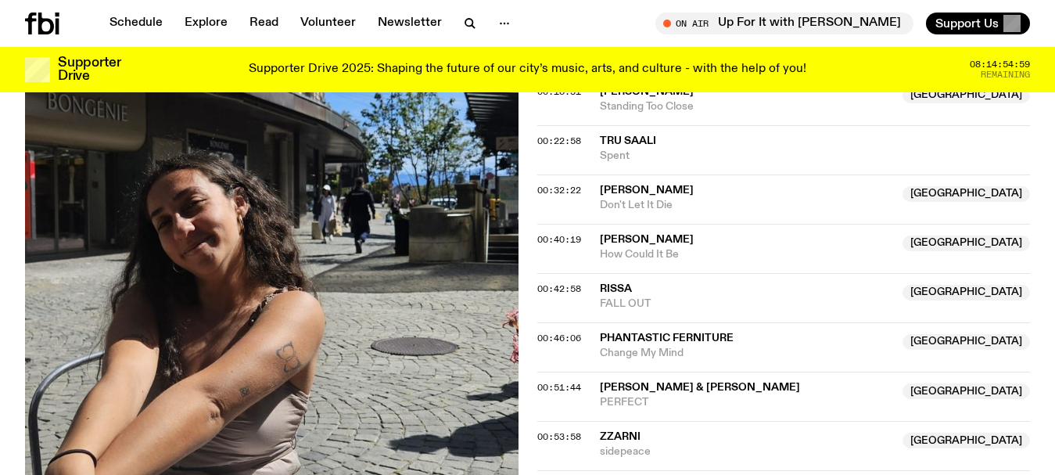
scroll to position [853, 0]
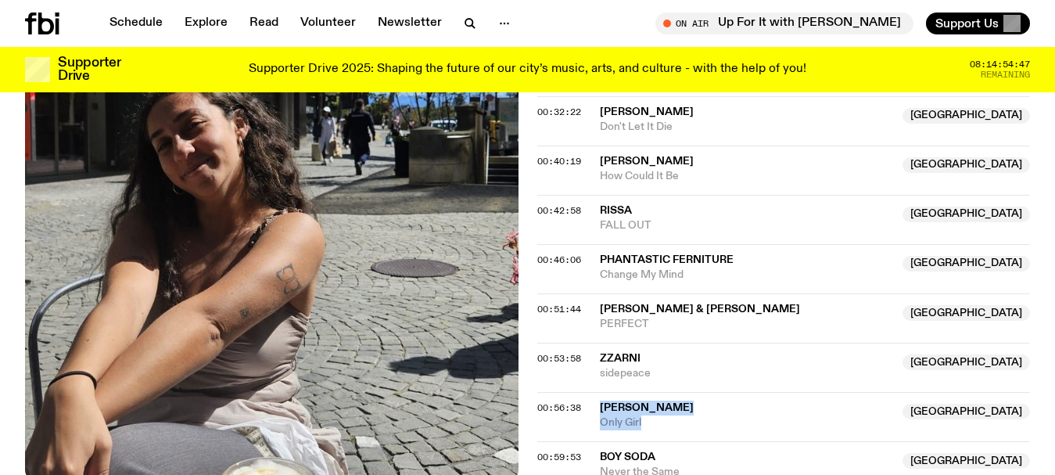
drag, startPoint x: 647, startPoint y: 354, endPoint x: 596, endPoint y: 334, distance: 54.8
click at [596, 392] on div "00:56:38 Thandi [GEOGRAPHIC_DATA] [GEOGRAPHIC_DATA] Only Girl [GEOGRAPHIC_DATA]" at bounding box center [784, 416] width 494 height 49
copy div "Thandi [GEOGRAPHIC_DATA] [GEOGRAPHIC_DATA] Only Girl"
